Goal: Information Seeking & Learning: Learn about a topic

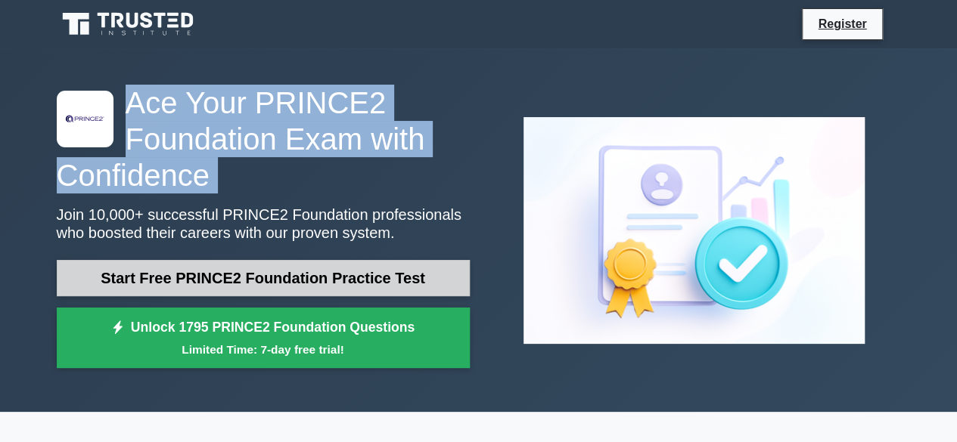
click at [402, 291] on link "Start Free PRINCE2 Foundation Practice Test" at bounding box center [263, 278] width 413 height 36
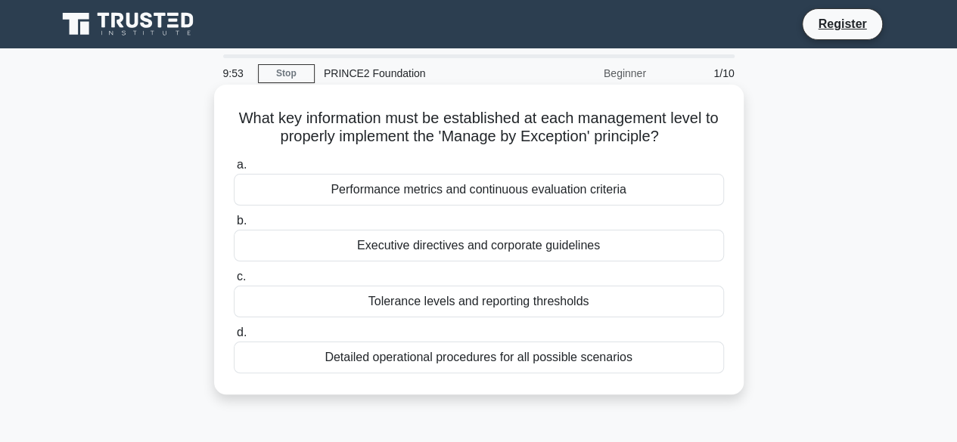
click at [469, 275] on label "c. Tolerance levels and reporting thresholds" at bounding box center [479, 293] width 490 height 50
click at [234, 275] on input "c. Tolerance levels and reporting thresholds" at bounding box center [234, 277] width 0 height 10
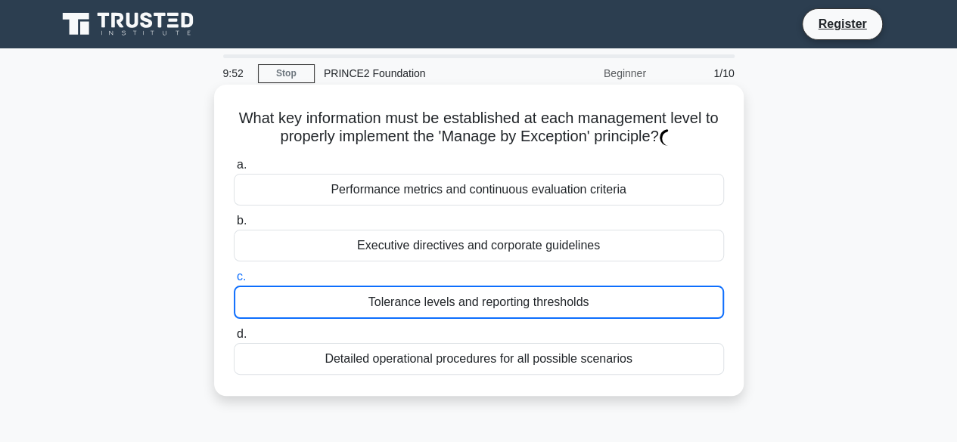
click at [469, 275] on label "c. Tolerance levels and reporting thresholds" at bounding box center [479, 293] width 490 height 51
click at [234, 275] on input "c. Tolerance levels and reporting thresholds" at bounding box center [234, 277] width 0 height 10
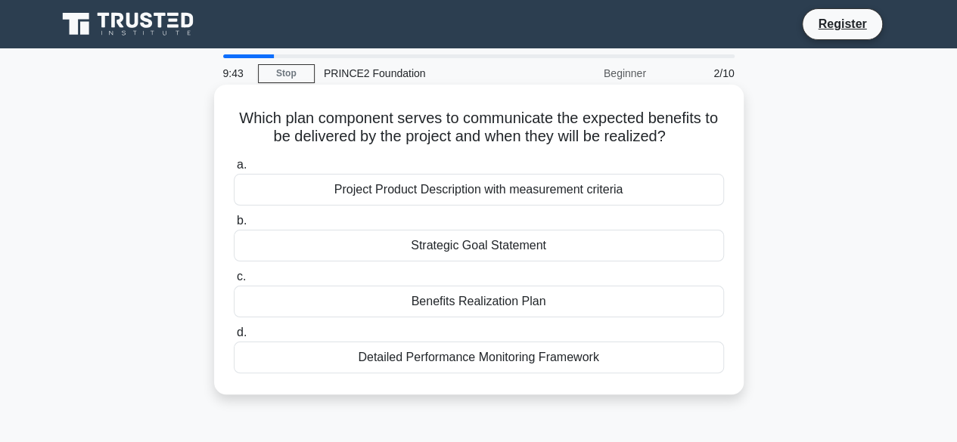
click at [467, 244] on div "Strategic Goal Statement" at bounding box center [479, 246] width 490 height 32
click at [234, 226] on input "b. Strategic Goal Statement" at bounding box center [234, 221] width 0 height 10
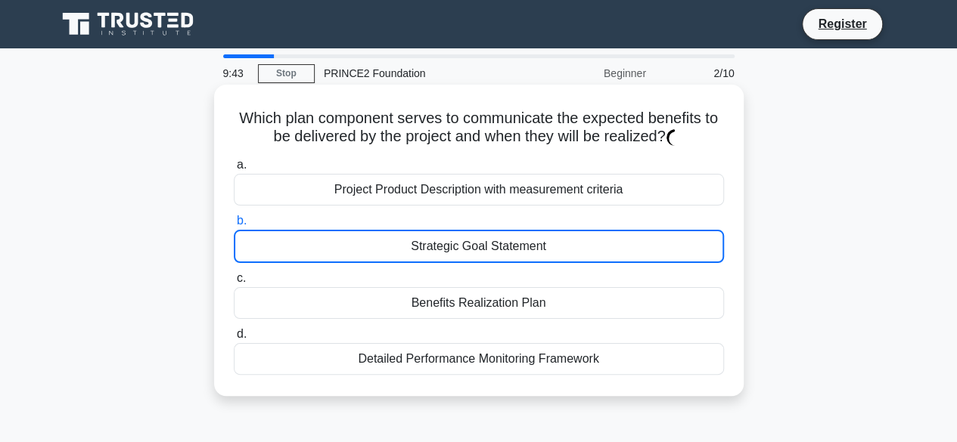
click at [467, 244] on div "Strategic Goal Statement" at bounding box center [479, 246] width 490 height 33
click at [234, 226] on input "b. Strategic Goal Statement" at bounding box center [234, 221] width 0 height 10
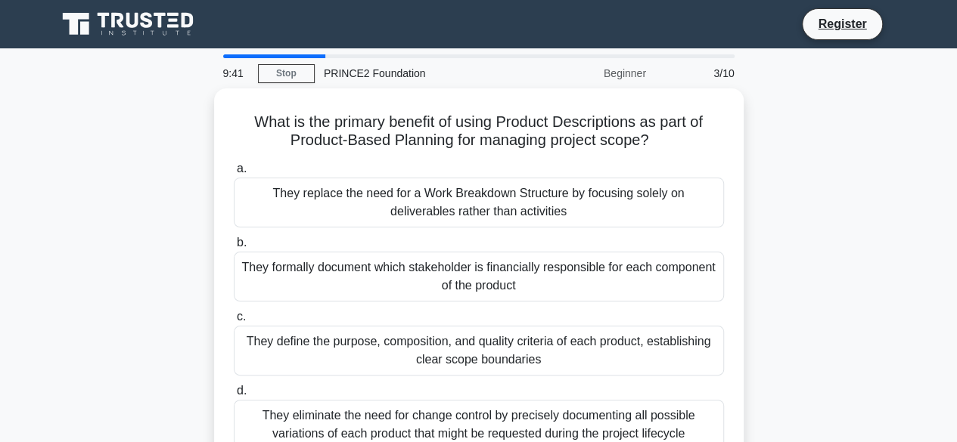
click at [467, 244] on label "b. They formally document which stakeholder is financially responsible for each…" at bounding box center [479, 268] width 490 height 68
click at [234, 244] on input "b. They formally document which stakeholder is financially responsible for each…" at bounding box center [234, 243] width 0 height 10
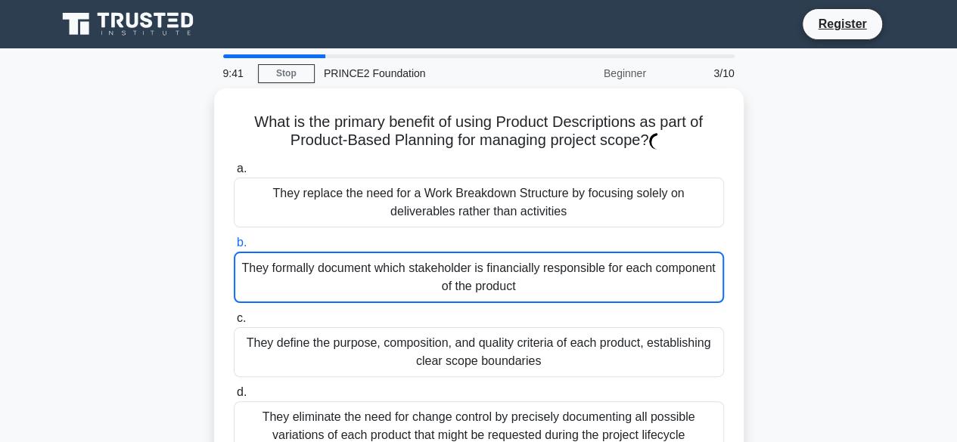
click at [467, 244] on label "b. They formally document which stakeholder is financially responsible for each…" at bounding box center [479, 269] width 490 height 70
click at [234, 244] on input "b. They formally document which stakeholder is financially responsible for each…" at bounding box center [234, 243] width 0 height 10
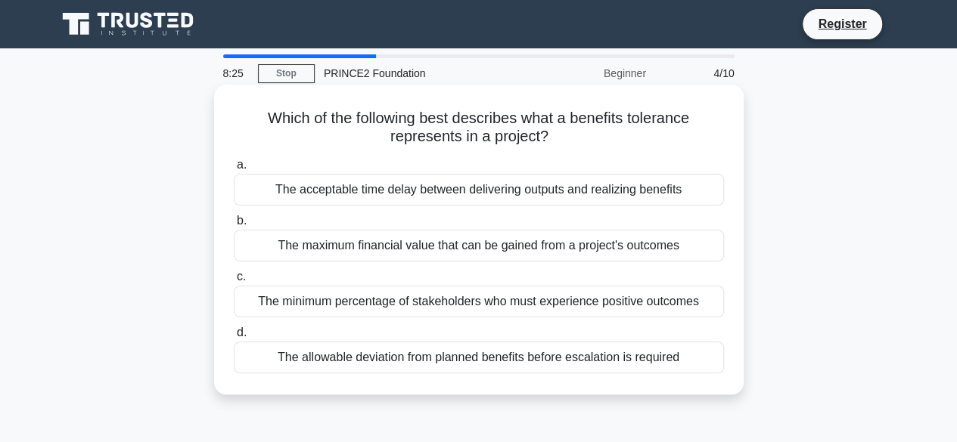
click at [492, 358] on div "The allowable deviation from planned benefits before escalation is required" at bounding box center [479, 358] width 490 height 32
click at [234, 338] on input "d. The allowable deviation from planned benefits before escalation is required" at bounding box center [234, 333] width 0 height 10
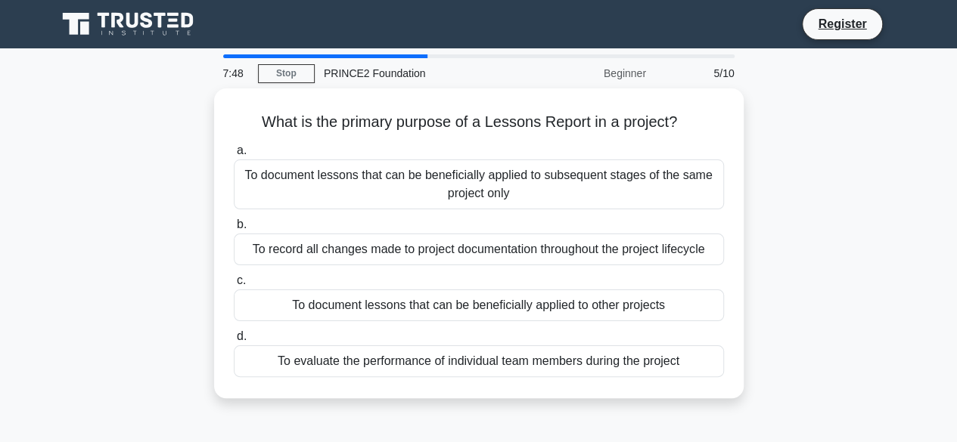
click at [492, 358] on div "To evaluate the performance of individual team members during the project" at bounding box center [479, 362] width 490 height 32
click at [234, 342] on input "d. To evaluate the performance of individual team members during the project" at bounding box center [234, 337] width 0 height 10
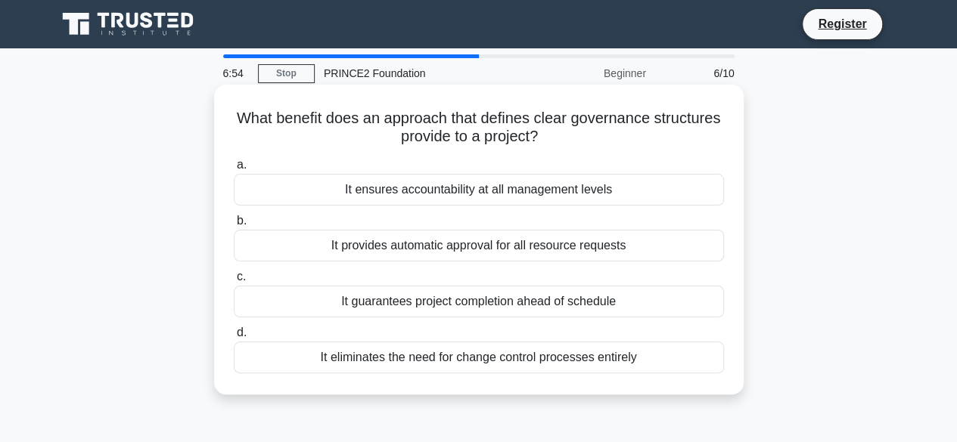
click at [515, 200] on div "It ensures accountability at all management levels" at bounding box center [479, 190] width 490 height 32
click at [234, 170] on input "a. It ensures accountability at all management levels" at bounding box center [234, 165] width 0 height 10
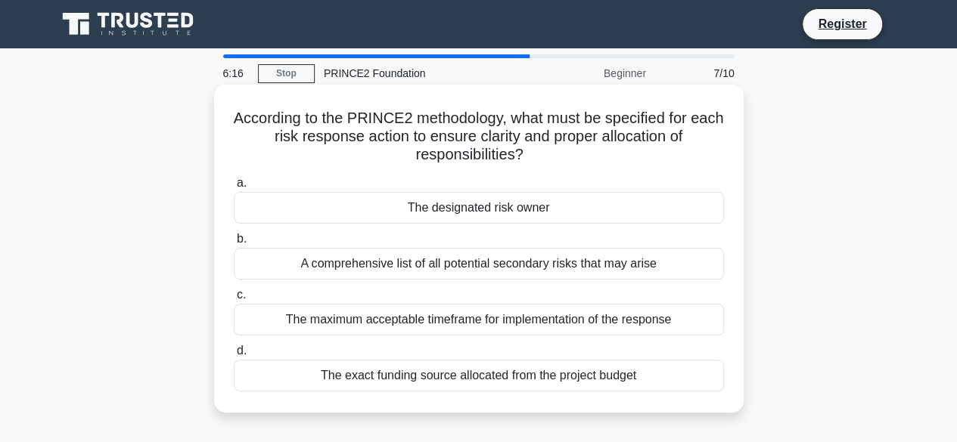
click at [455, 371] on div "The exact funding source allocated from the project budget" at bounding box center [479, 376] width 490 height 32
click at [234, 356] on input "d. The exact funding source allocated from the project budget" at bounding box center [234, 351] width 0 height 10
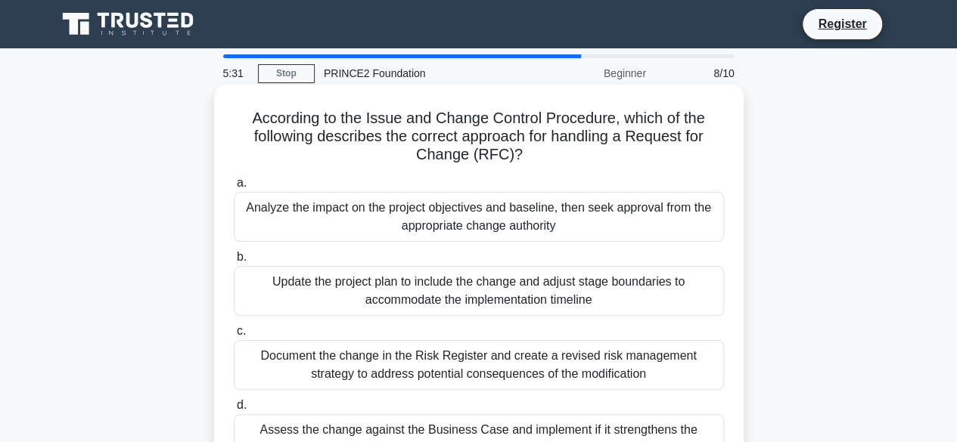
click at [551, 235] on div "Analyze the impact on the project objectives and baseline, then seek approval f…" at bounding box center [479, 217] width 490 height 50
click at [234, 188] on input "a. Analyze the impact on the project objectives and baseline, then seek approva…" at bounding box center [234, 183] width 0 height 10
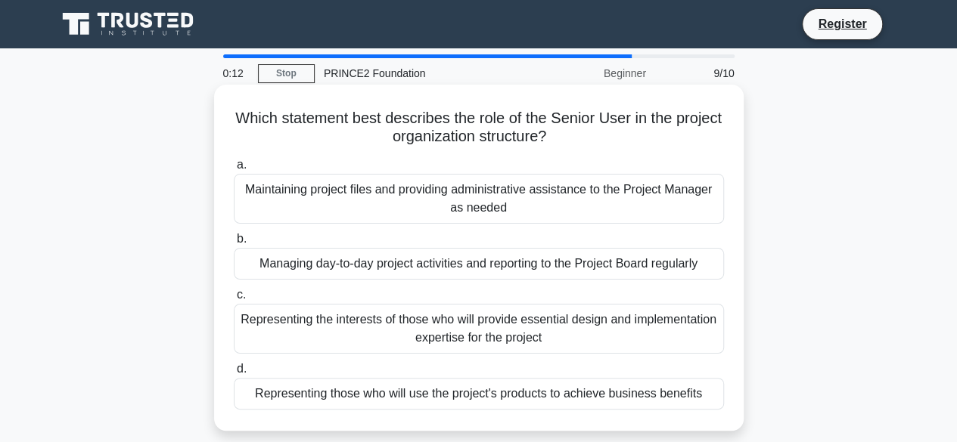
click at [548, 218] on div "Maintaining project files and providing administrative assistance to the Projec…" at bounding box center [479, 199] width 490 height 50
click at [234, 170] on input "a. Maintaining project files and providing administrative assistance to the Pro…" at bounding box center [234, 165] width 0 height 10
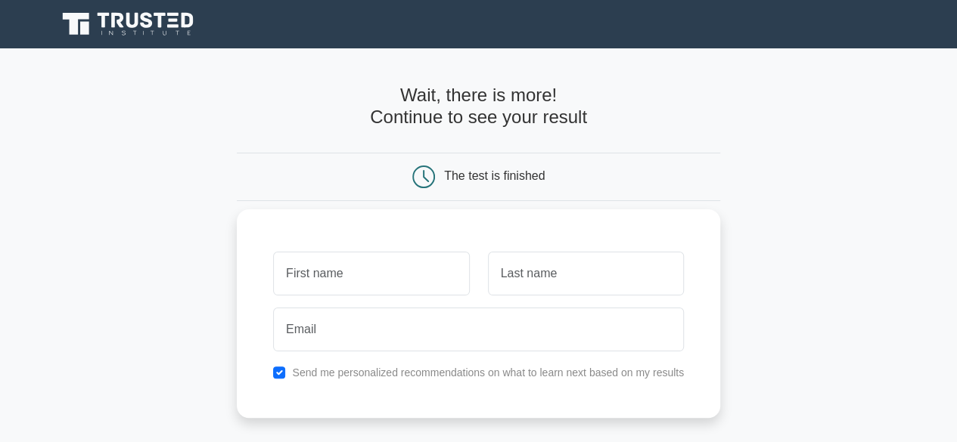
drag, startPoint x: 0, startPoint y: 0, endPoint x: 570, endPoint y: 226, distance: 612.8
click at [570, 226] on div "Send me personalized recommendations on what to learn next based on my results" at bounding box center [478, 313] width 483 height 209
click at [352, 284] on input "text" at bounding box center [371, 274] width 196 height 44
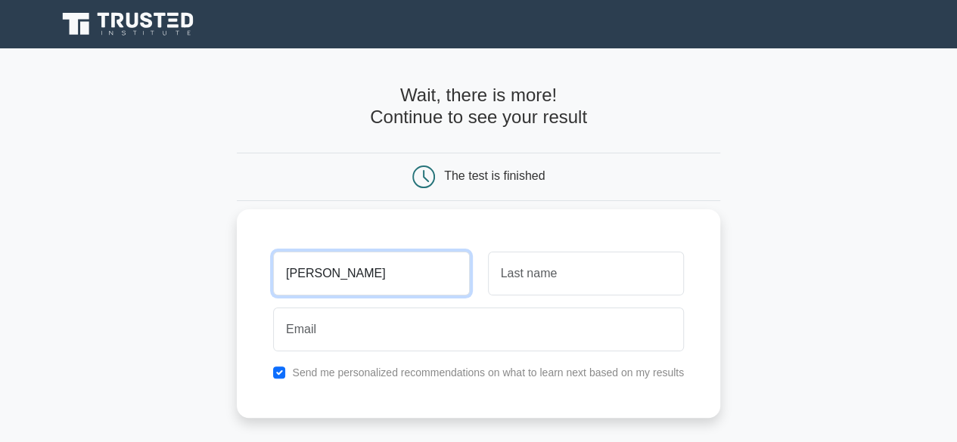
type input "Reggie"
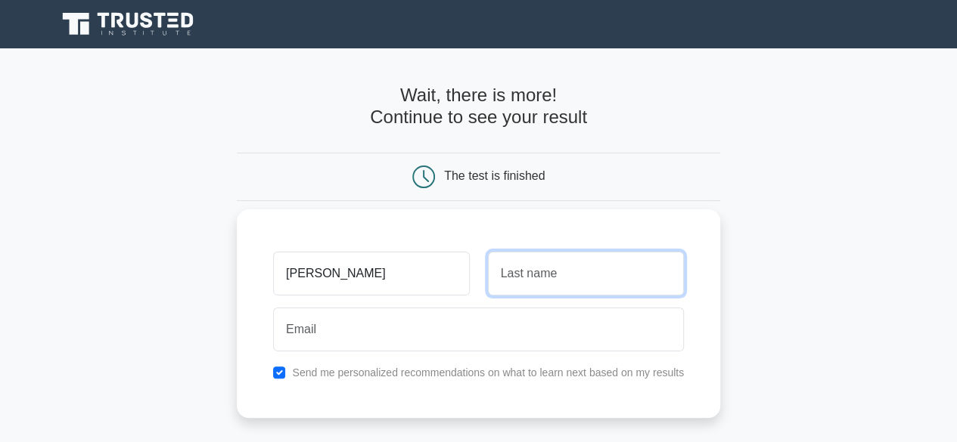
click at [506, 272] on input "text" at bounding box center [586, 274] width 196 height 44
type input "R"
type input "Tejano"
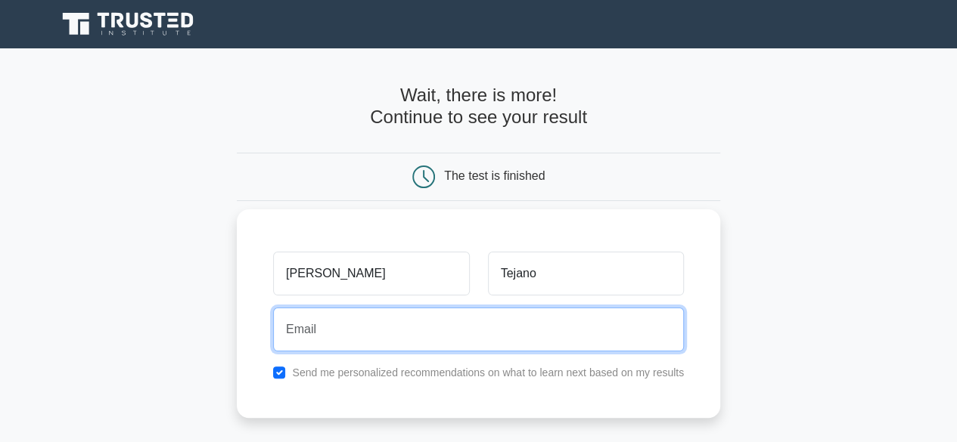
click at [303, 329] on input "email" at bounding box center [478, 330] width 411 height 44
type input "reggie.tejano@deped.gov.ph"
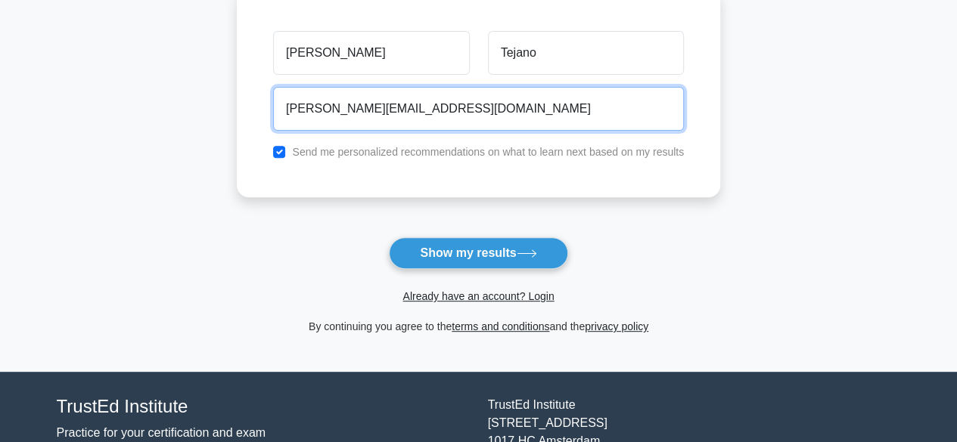
scroll to position [221, 0]
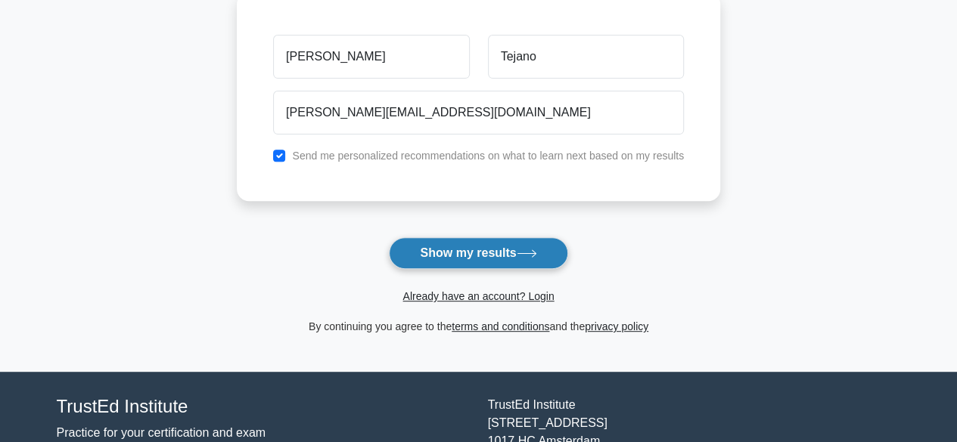
click at [440, 253] on button "Show my results" at bounding box center [478, 253] width 178 height 32
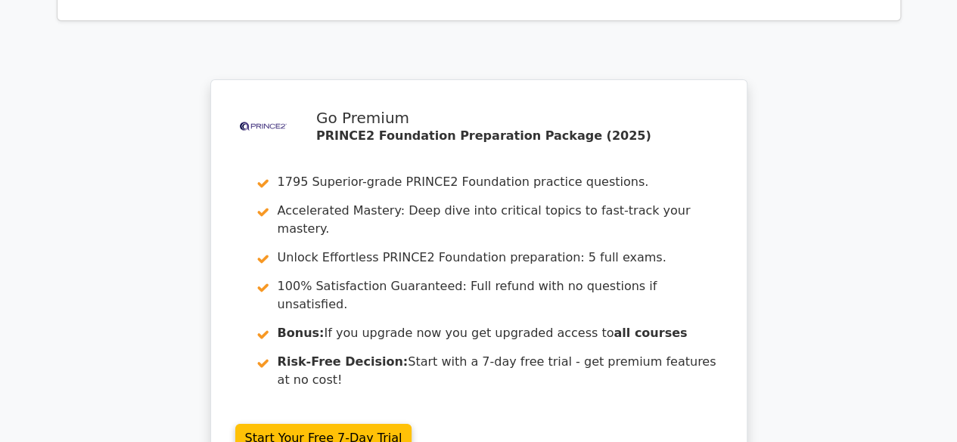
scroll to position [2556, 0]
